Goal: Task Accomplishment & Management: Manage account settings

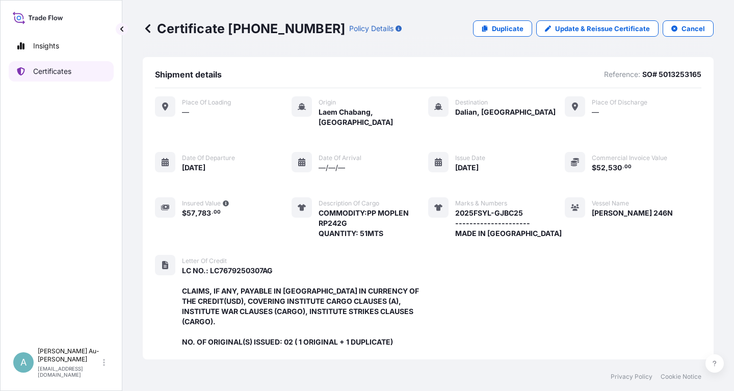
click at [49, 71] on p "Certificates" at bounding box center [52, 71] width 38 height 10
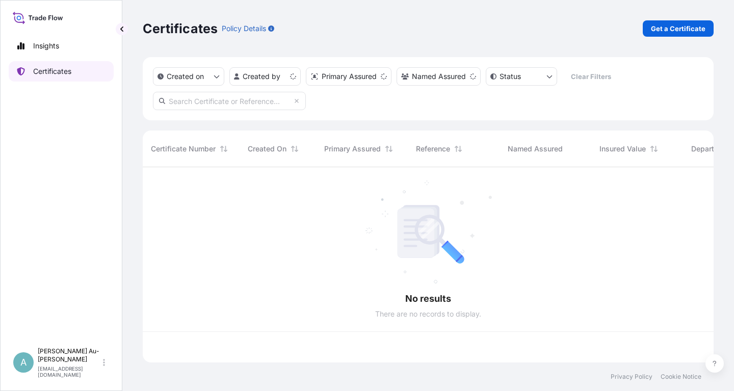
scroll to position [201, 571]
click at [237, 106] on input "text" at bounding box center [229, 101] width 153 height 18
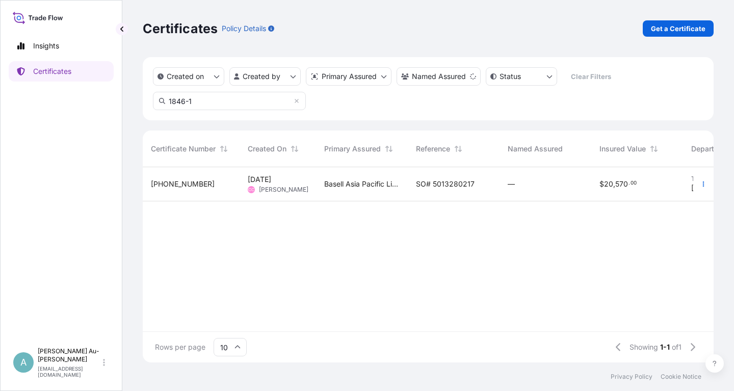
type input "1846-1"
click at [435, 183] on span "SO# 5013280217" at bounding box center [445, 184] width 59 height 10
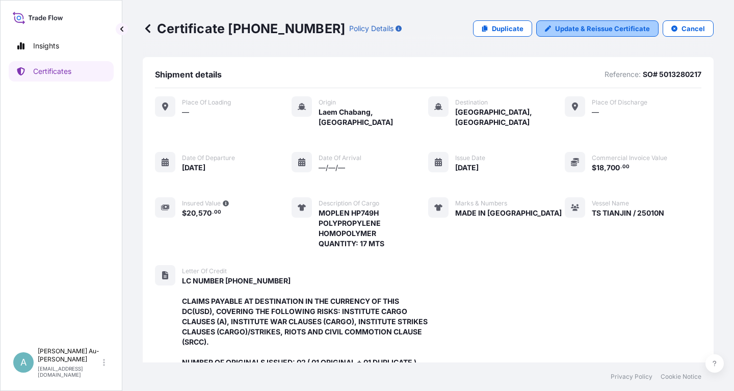
click at [587, 30] on p "Update & Reissue Certificate" at bounding box center [602, 28] width 95 height 10
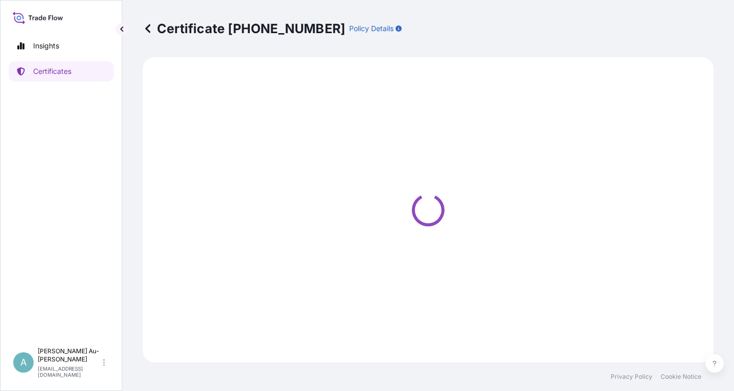
select select "Sea"
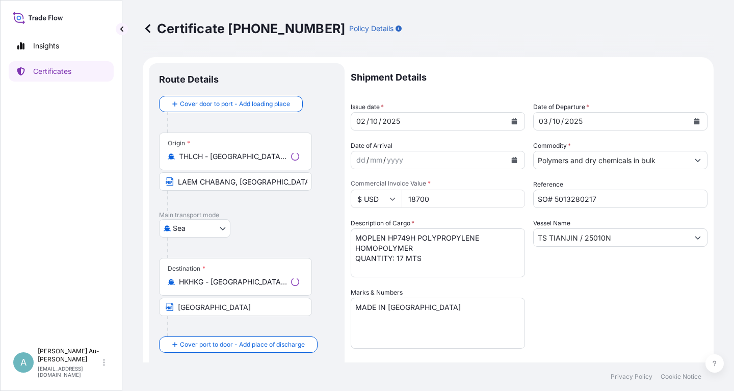
select select "32034"
click at [511, 122] on icon "Calendar" at bounding box center [514, 121] width 6 height 6
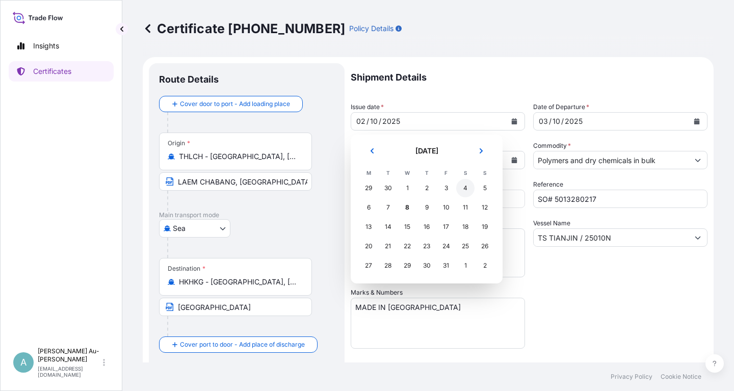
click at [462, 187] on div "4" at bounding box center [465, 188] width 18 height 18
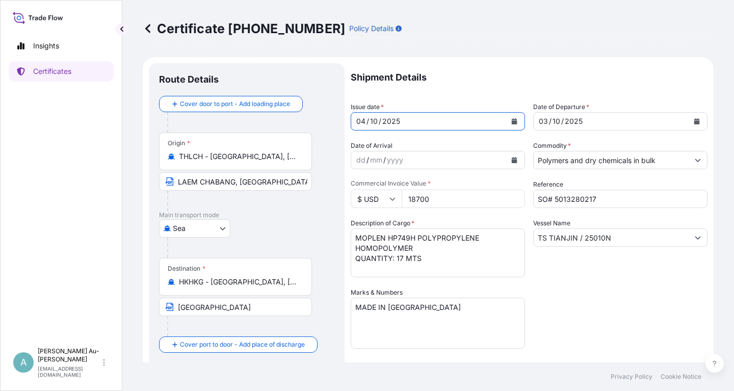
click at [696, 122] on icon "Calendar" at bounding box center [697, 121] width 6 height 6
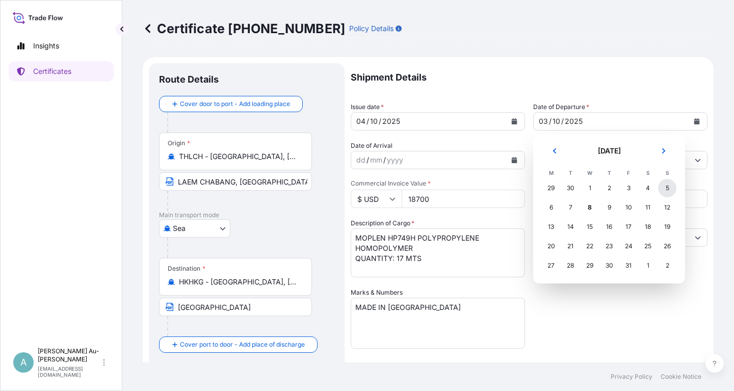
click at [665, 187] on div "5" at bounding box center [667, 188] width 18 height 18
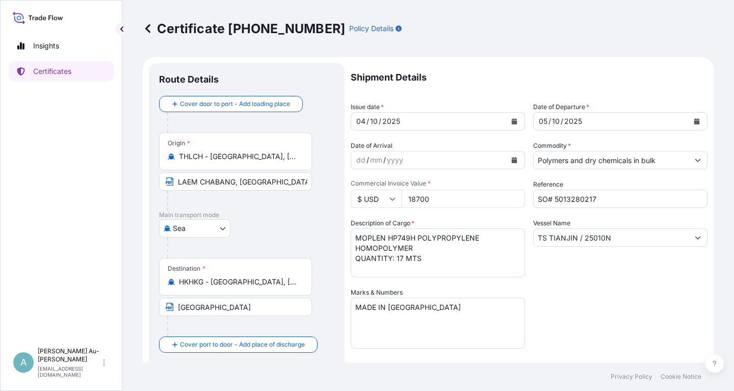
drag, startPoint x: 591, startPoint y: 312, endPoint x: 600, endPoint y: 291, distance: 22.1
click at [592, 305] on div "Shipment Details Issue date * [DATE] Date of Departure * [DATE] Date of Arrival…" at bounding box center [528, 325] width 357 height 524
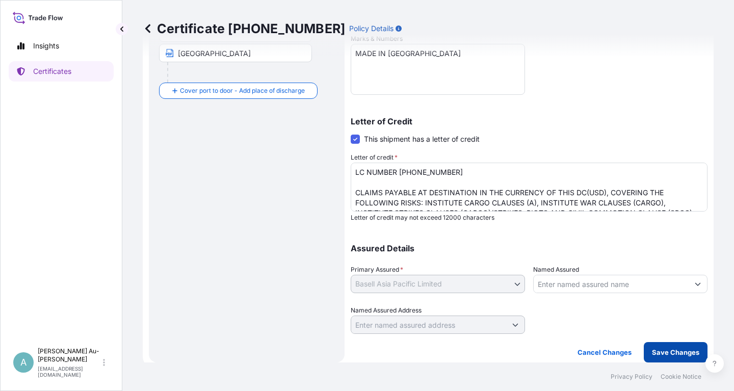
click at [670, 355] on p "Save Changes" at bounding box center [675, 352] width 47 height 10
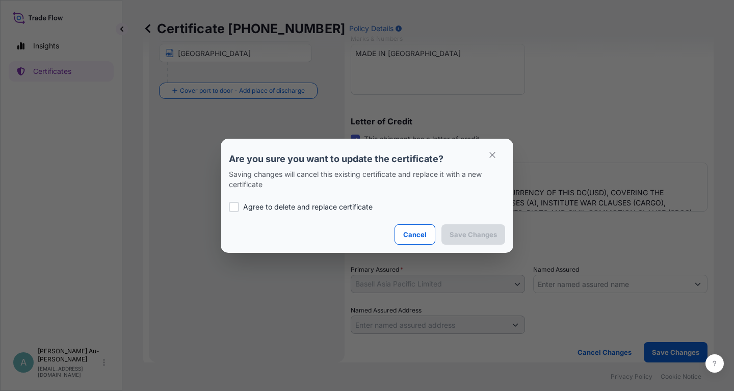
click at [236, 208] on div at bounding box center [234, 207] width 10 height 10
checkbox input "true"
click at [473, 239] on p "Save Changes" at bounding box center [472, 234] width 47 height 10
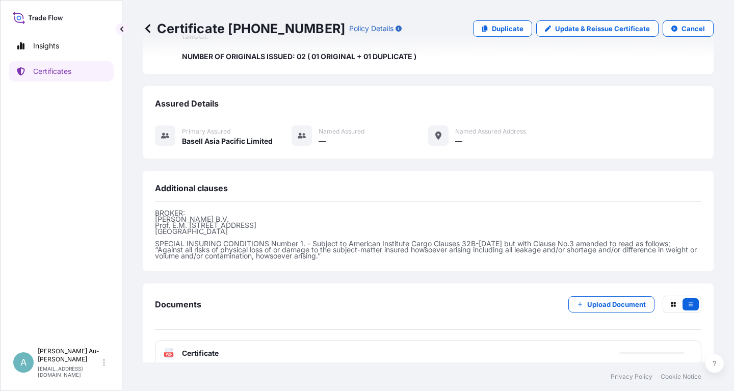
scroll to position [311, 0]
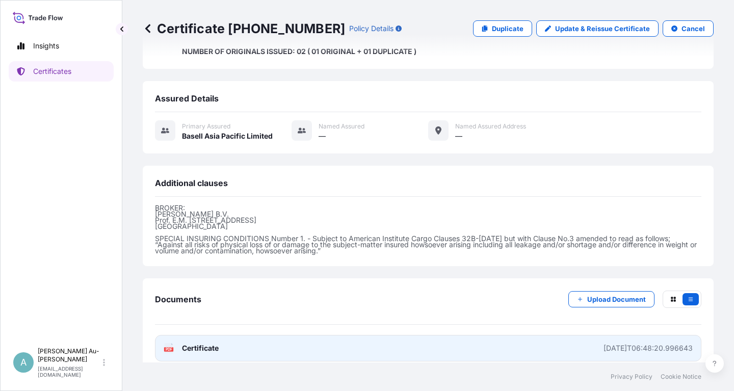
click at [319, 340] on link "PDF Certificate [DATE]T06:48:20.996643" at bounding box center [428, 348] width 546 height 26
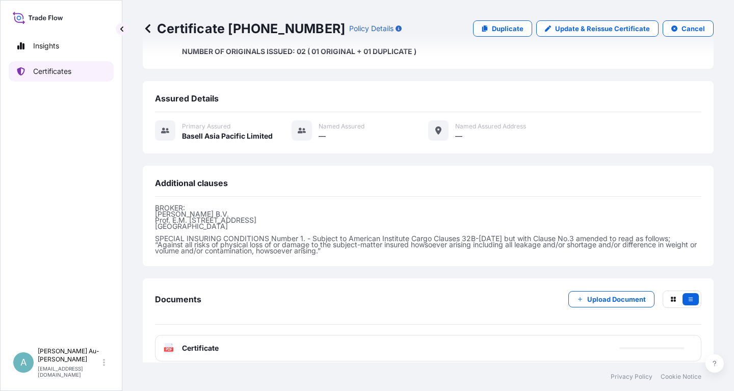
click at [51, 71] on p "Certificates" at bounding box center [52, 71] width 38 height 10
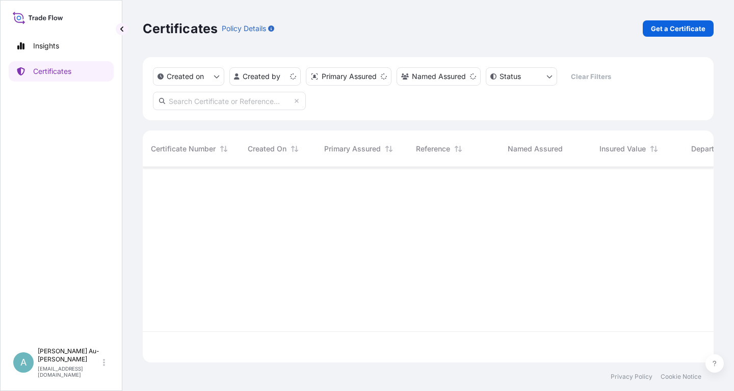
scroll to position [201, 571]
click at [211, 103] on input "text" at bounding box center [229, 101] width 153 height 18
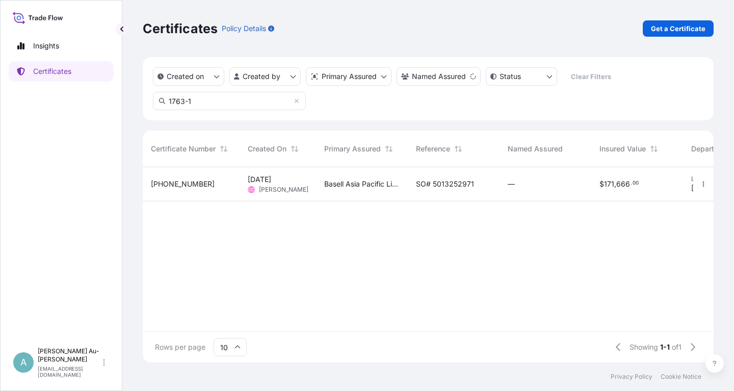
type input "1763-1"
click at [444, 187] on span "SO# 5013252971" at bounding box center [445, 184] width 58 height 10
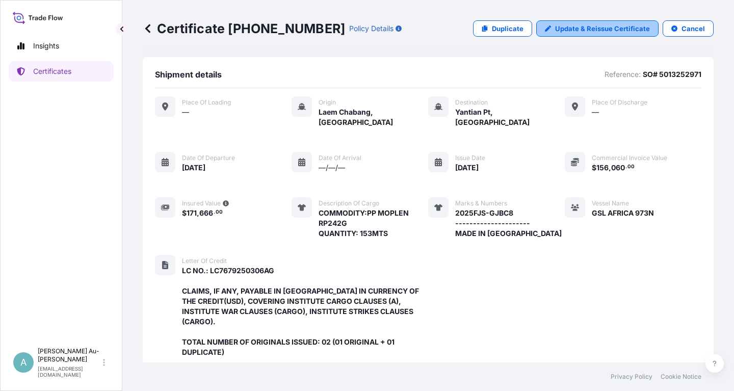
click at [606, 29] on p "Update & Reissue Certificate" at bounding box center [602, 28] width 95 height 10
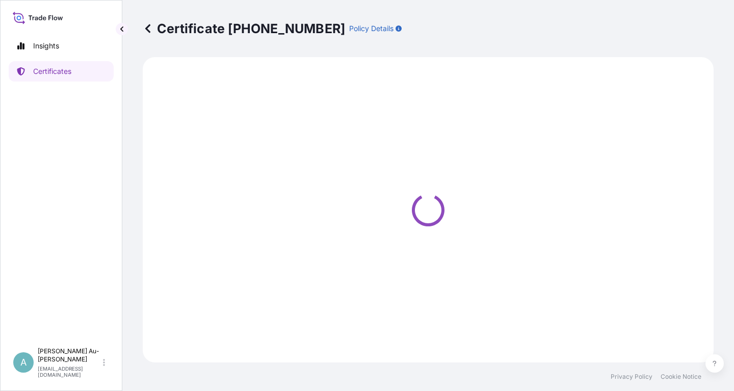
select select "Sea"
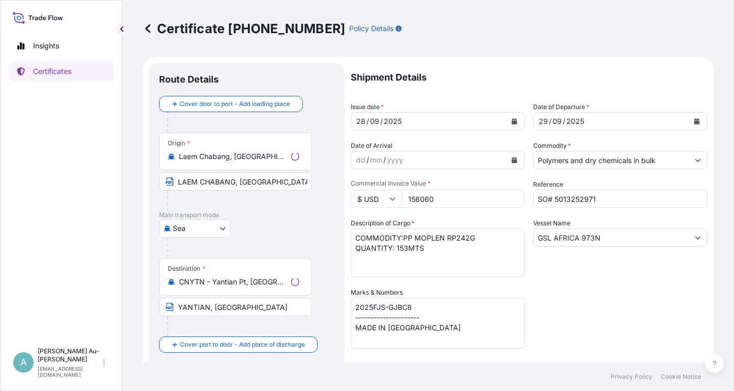
select select "32034"
click at [511, 121] on icon "Calendar" at bounding box center [514, 121] width 6 height 6
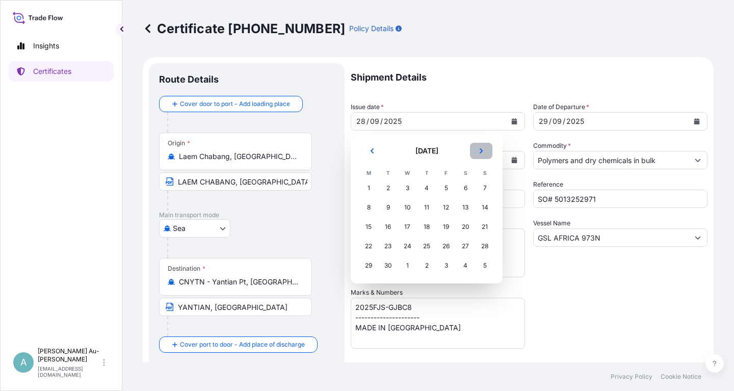
click at [478, 148] on icon "Next" at bounding box center [481, 151] width 6 height 6
click at [368, 208] on div "6" at bounding box center [368, 207] width 18 height 18
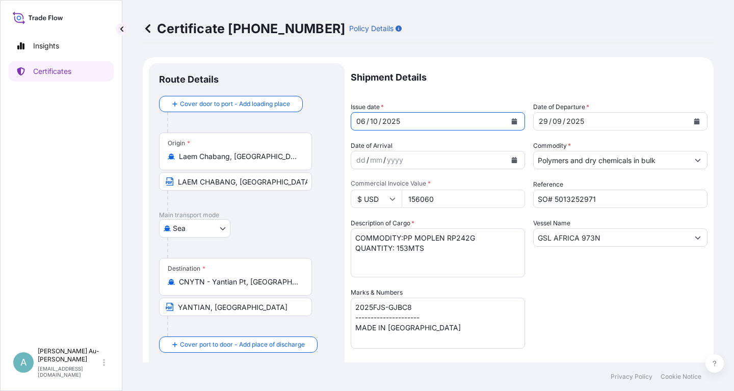
click at [693, 122] on icon "Calendar" at bounding box center [696, 121] width 6 height 6
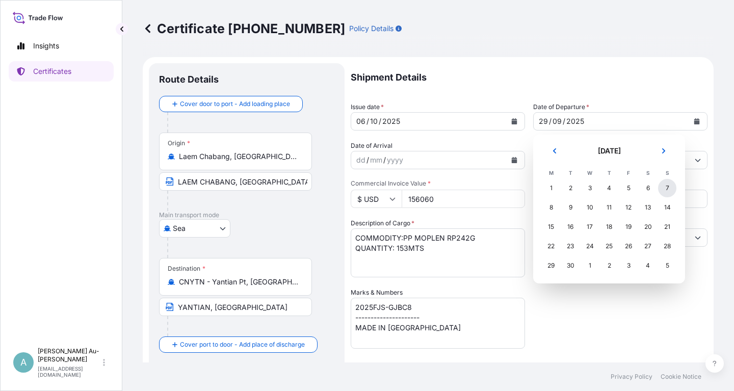
click at [664, 187] on div "7" at bounding box center [667, 188] width 18 height 18
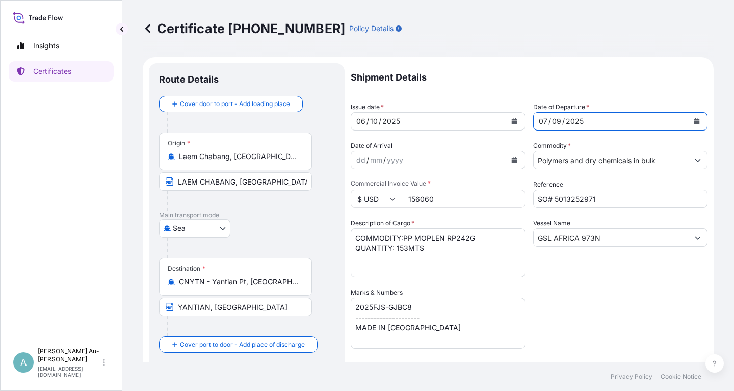
click at [699, 119] on icon "Calendar" at bounding box center [697, 121] width 6 height 6
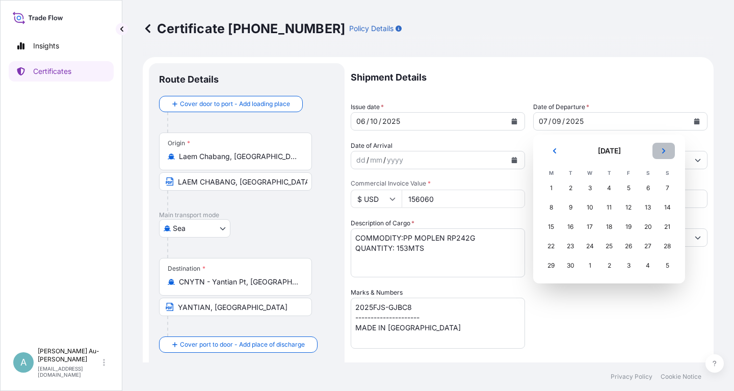
click at [665, 148] on button "Next" at bounding box center [663, 151] width 22 height 16
click at [665, 151] on icon "Next" at bounding box center [663, 151] width 6 height 6
click at [626, 213] on div "7" at bounding box center [628, 207] width 18 height 18
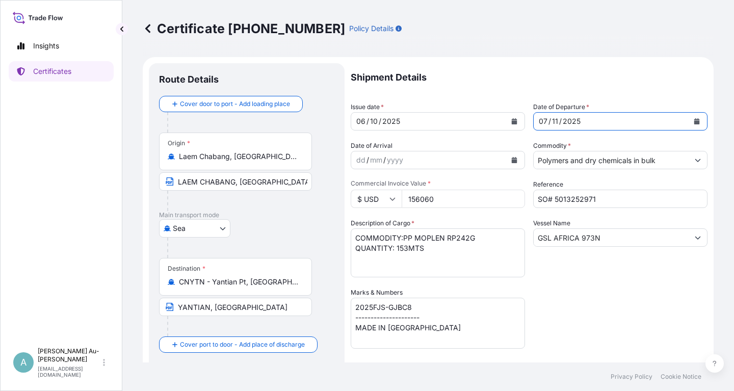
click at [695, 121] on icon "Calendar" at bounding box center [697, 121] width 6 height 6
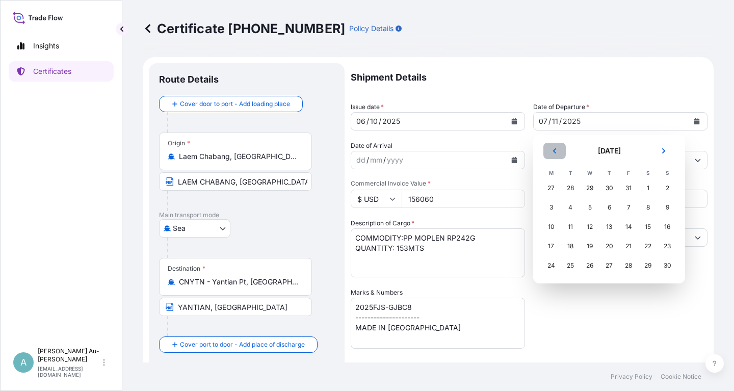
click at [558, 152] on button "Previous" at bounding box center [554, 151] width 22 height 16
click at [557, 153] on icon "Previous" at bounding box center [554, 151] width 6 height 6
click at [668, 154] on button "Next" at bounding box center [663, 151] width 22 height 16
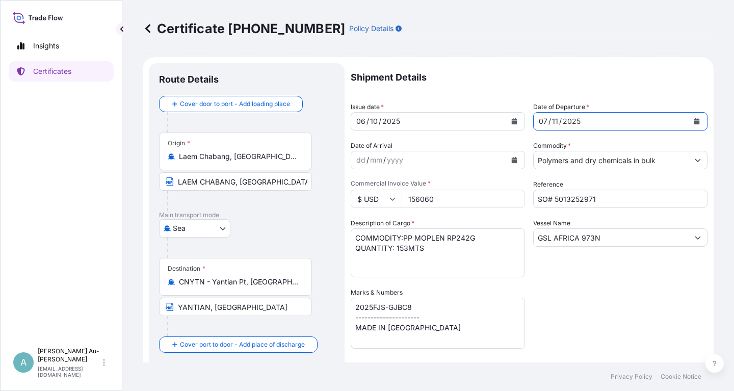
click at [693, 120] on icon "Calendar" at bounding box center [696, 121] width 6 height 6
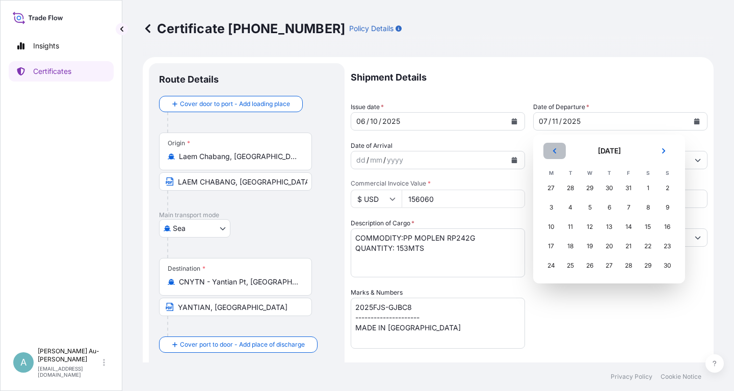
click at [555, 153] on icon "Previous" at bounding box center [554, 150] width 3 height 5
click at [567, 209] on div "7" at bounding box center [570, 207] width 18 height 18
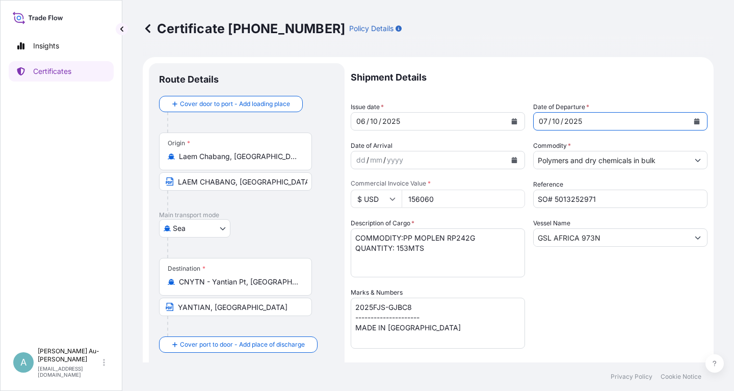
drag, startPoint x: 605, startPoint y: 317, endPoint x: 599, endPoint y: 315, distance: 6.0
click at [604, 316] on div "Shipment Details Issue date * [DATE] Date of Departure * [DATE] Date of Arrival…" at bounding box center [528, 325] width 357 height 524
click at [610, 248] on div "Vessel Name GSL [GEOGRAPHIC_DATA] 973N" at bounding box center [620, 247] width 174 height 59
click at [619, 246] on input "GSL AFRICA 973N" at bounding box center [610, 237] width 155 height 18
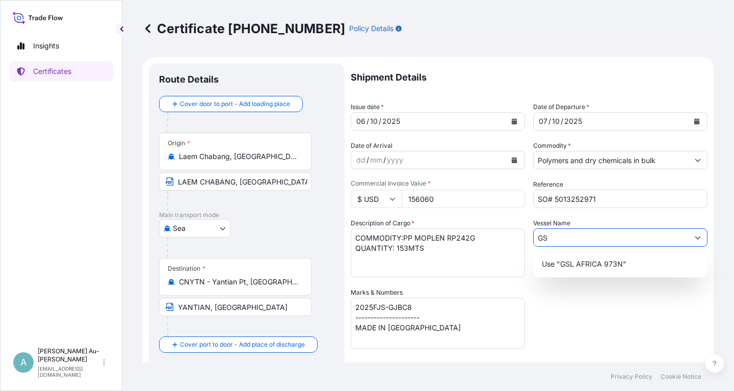
type input "G"
type input "[PERSON_NAME] 246N"
click at [638, 324] on div "Shipment Details Issue date * [DATE] Date of Departure * [DATE] Date of Arrival…" at bounding box center [528, 325] width 357 height 524
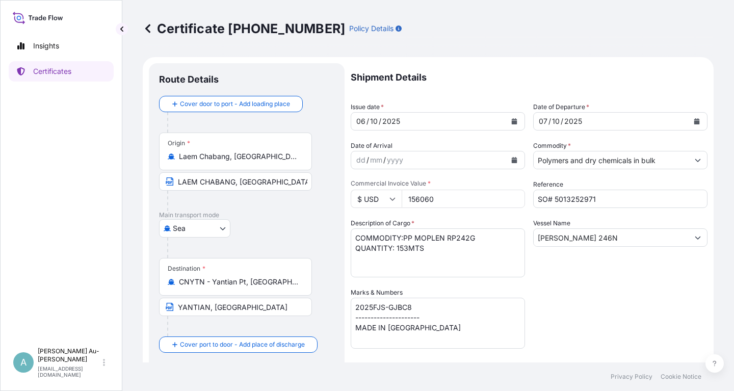
click at [594, 286] on div "Shipment Details Issue date * [DATE] Date of Departure * [DATE] Date of Arrival…" at bounding box center [528, 325] width 357 height 524
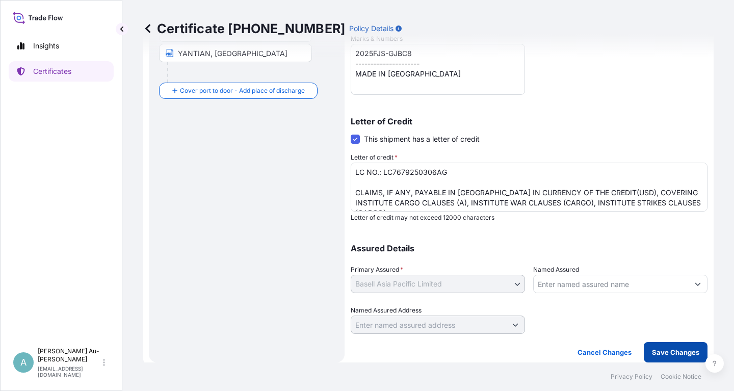
click at [650, 349] on button "Save Changes" at bounding box center [675, 352] width 64 height 20
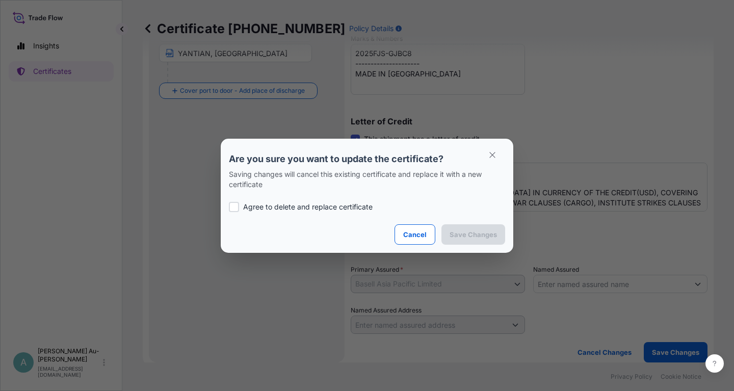
click at [238, 208] on div at bounding box center [234, 207] width 10 height 10
checkbox input "true"
click at [495, 229] on button "Save Changes" at bounding box center [473, 234] width 64 height 20
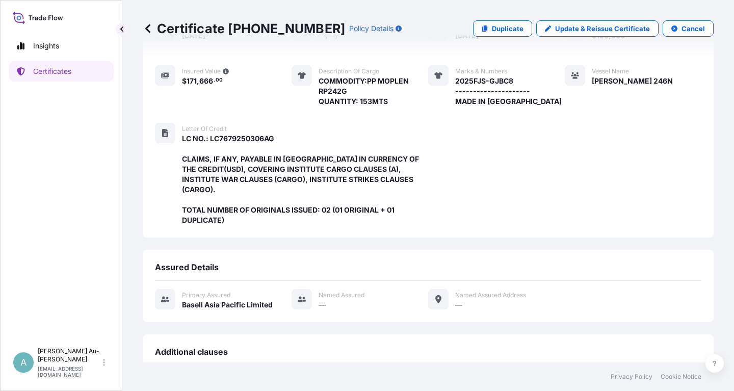
scroll to position [290, 0]
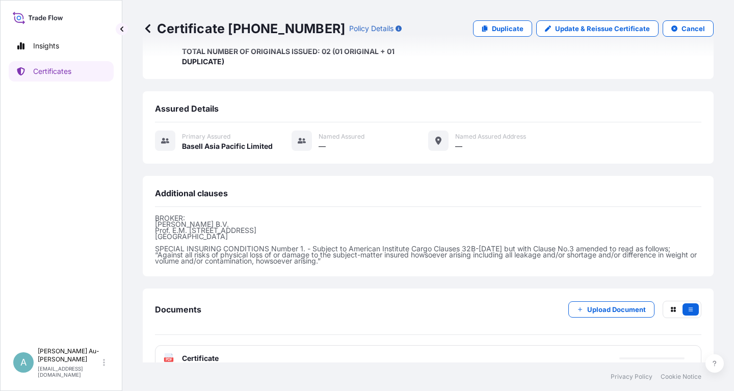
drag, startPoint x: 241, startPoint y: 301, endPoint x: 237, endPoint y: 305, distance: 5.8
click at [208, 353] on span "Certificate" at bounding box center [200, 358] width 37 height 10
click at [44, 74] on p "Certificates" at bounding box center [52, 71] width 38 height 10
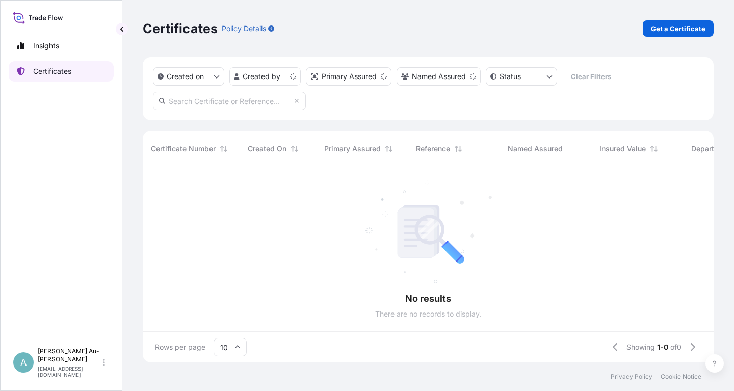
scroll to position [201, 571]
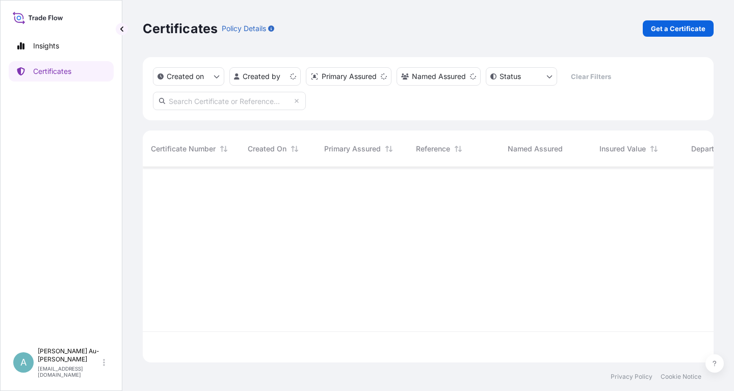
click at [263, 102] on input "text" at bounding box center [229, 101] width 153 height 18
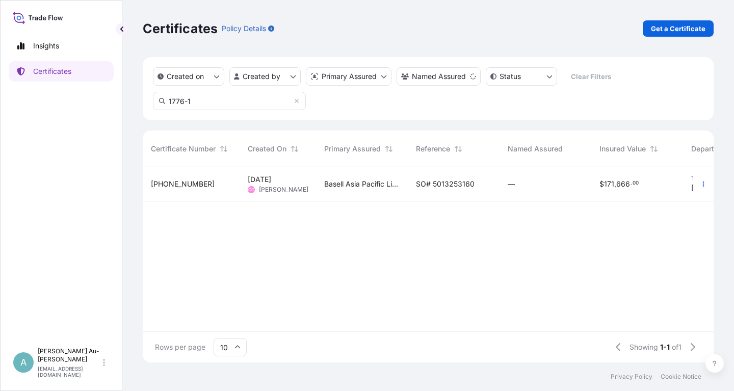
type input "1776-1"
click at [366, 192] on div "Basell Asia Pacific Limited" at bounding box center [362, 184] width 92 height 34
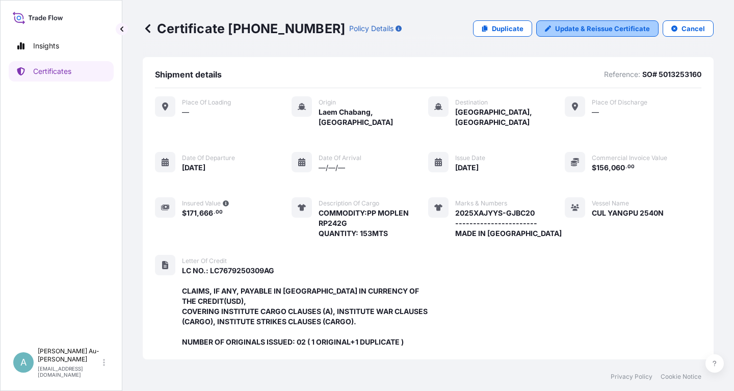
click at [591, 25] on p "Update & Reissue Certificate" at bounding box center [602, 28] width 95 height 10
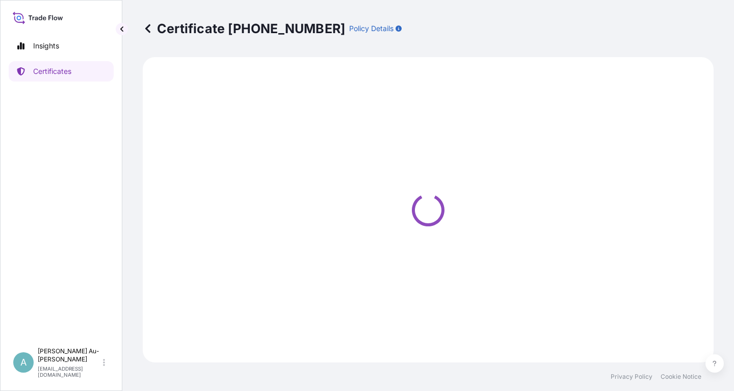
select select "Sea"
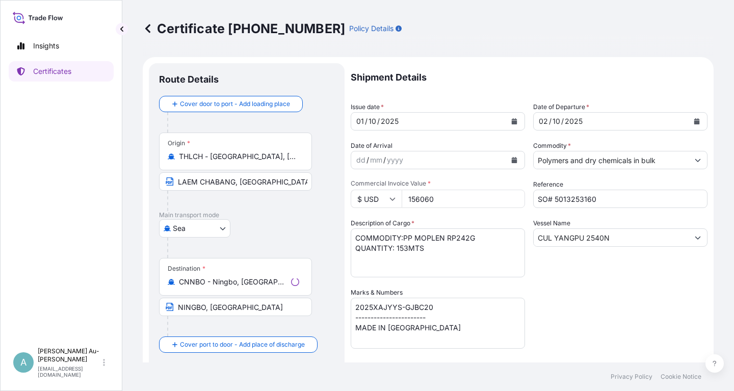
select select "32034"
click at [510, 123] on button "Calendar" at bounding box center [514, 121] width 16 height 16
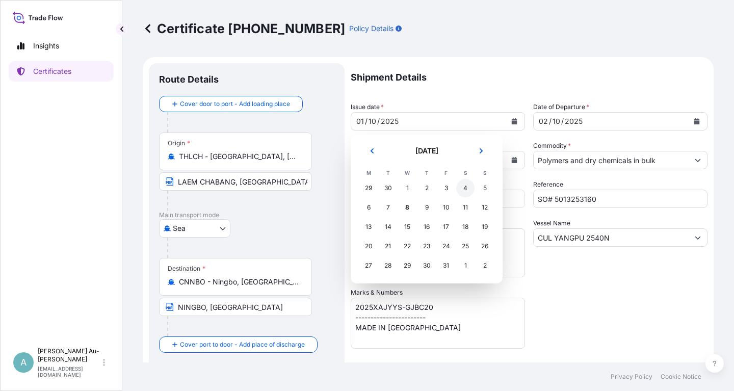
click at [469, 191] on div "4" at bounding box center [465, 188] width 18 height 18
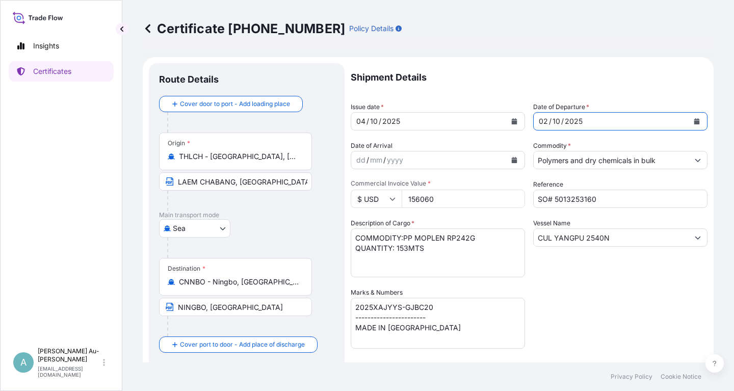
click at [700, 122] on button "Calendar" at bounding box center [696, 121] width 16 height 16
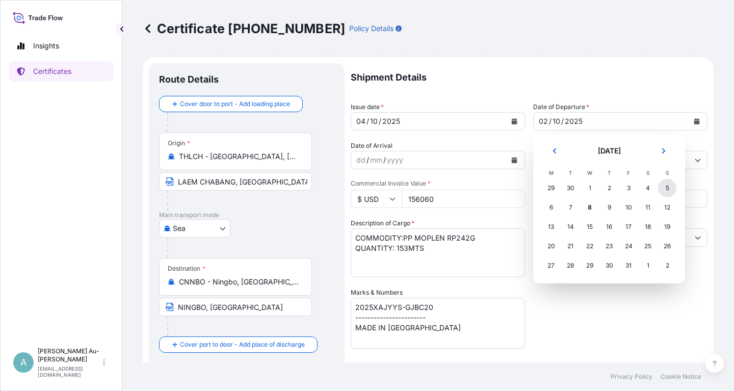
click at [667, 190] on div "5" at bounding box center [667, 188] width 18 height 18
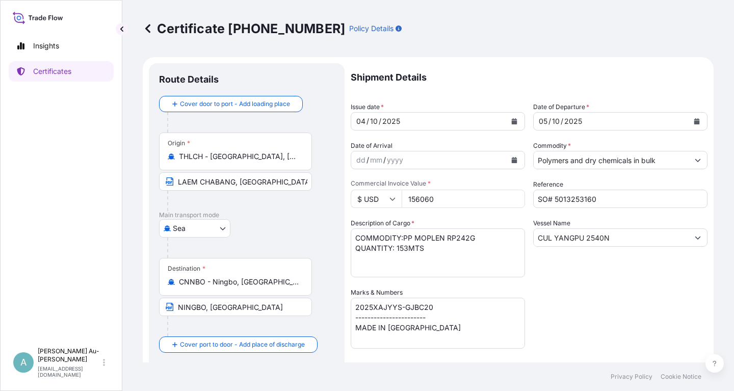
drag, startPoint x: 621, startPoint y: 308, endPoint x: 594, endPoint y: 310, distance: 27.6
click at [620, 307] on div "Shipment Details Issue date * [DATE] Date of Departure * [DATE] Date of Arrival…" at bounding box center [528, 325] width 357 height 524
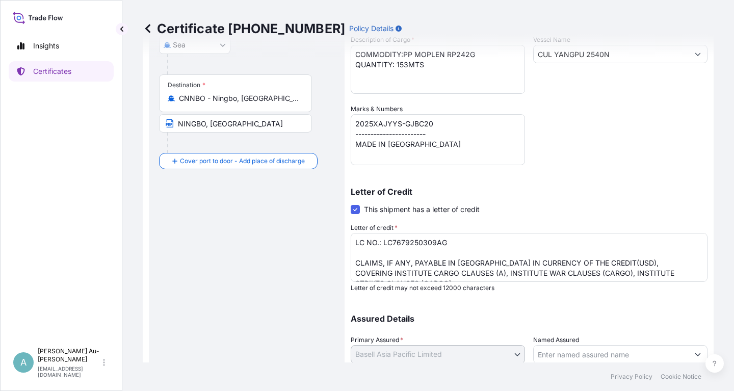
scroll to position [254, 0]
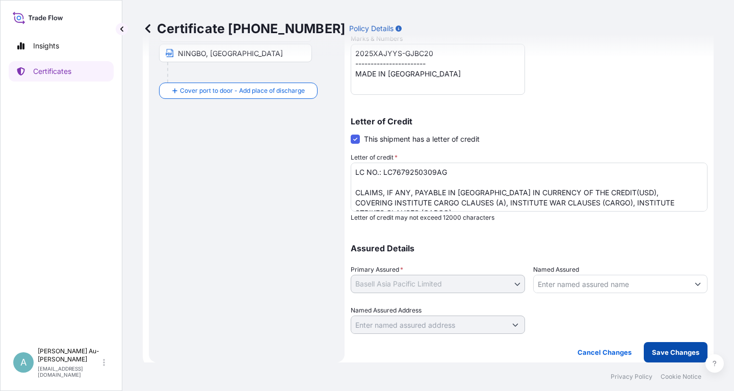
click at [679, 352] on p "Save Changes" at bounding box center [675, 352] width 47 height 10
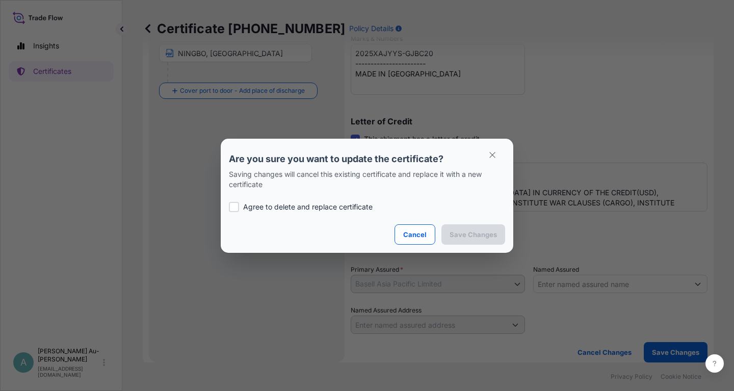
click at [281, 204] on p "Agree to delete and replace certificate" at bounding box center [307, 207] width 129 height 10
checkbox input "true"
click at [474, 231] on p "Save Changes" at bounding box center [472, 234] width 47 height 10
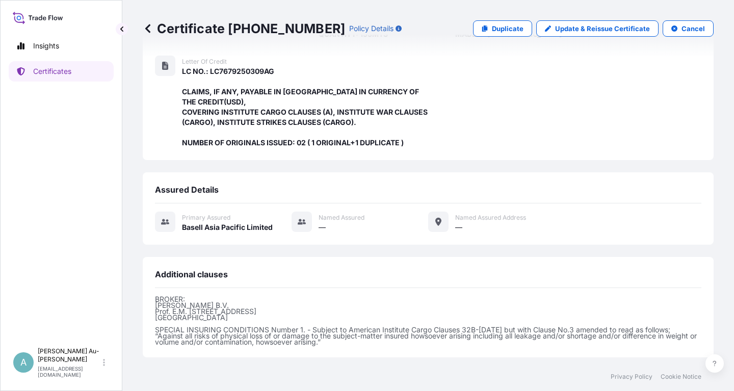
scroll to position [290, 0]
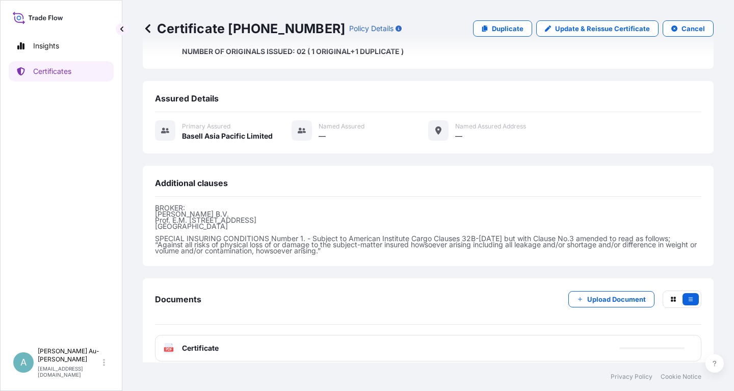
click at [263, 345] on div "PDF Certificate" at bounding box center [428, 348] width 546 height 26
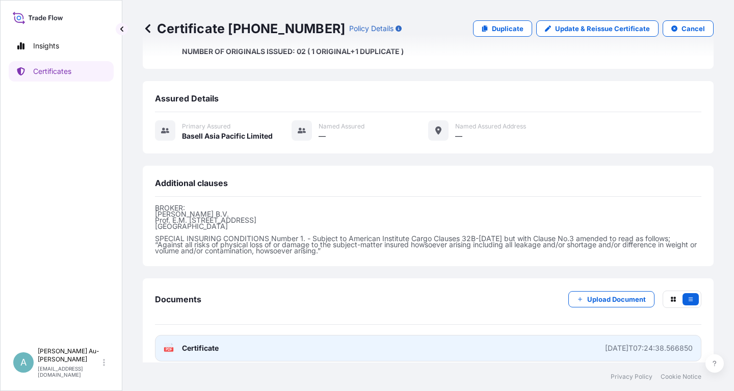
click at [271, 339] on link "PDF Certificate [DATE]T07:24:38.566850" at bounding box center [428, 348] width 546 height 26
click at [277, 345] on link "PDF Certificate [DATE]T07:24:38.566850" at bounding box center [428, 348] width 546 height 26
click at [216, 343] on span "Certificate" at bounding box center [200, 348] width 37 height 10
